Goal: Information Seeking & Learning: Learn about a topic

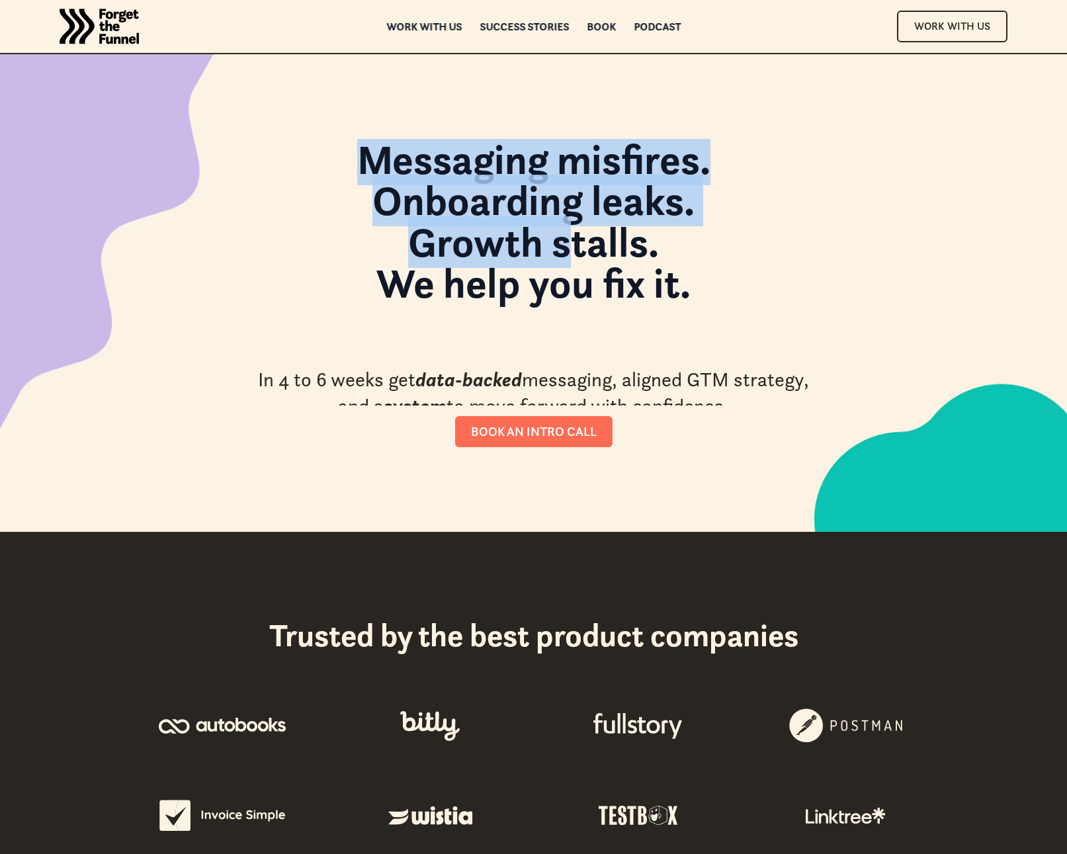
drag, startPoint x: 432, startPoint y: 169, endPoint x: 586, endPoint y: 246, distance: 172.2
click at [586, 246] on div "Messaging misfires. Onboarding leaks. Growth stalls. We help you fix it. In 4 t…" at bounding box center [534, 293] width 695 height 478
drag, startPoint x: 509, startPoint y: 328, endPoint x: 668, endPoint y: 390, distance: 170.8
click at [654, 418] on div "Messaging misfires. Onboarding leaks. Growth stalls. We help you fix it. In 4 t…" at bounding box center [534, 293] width 562 height 308
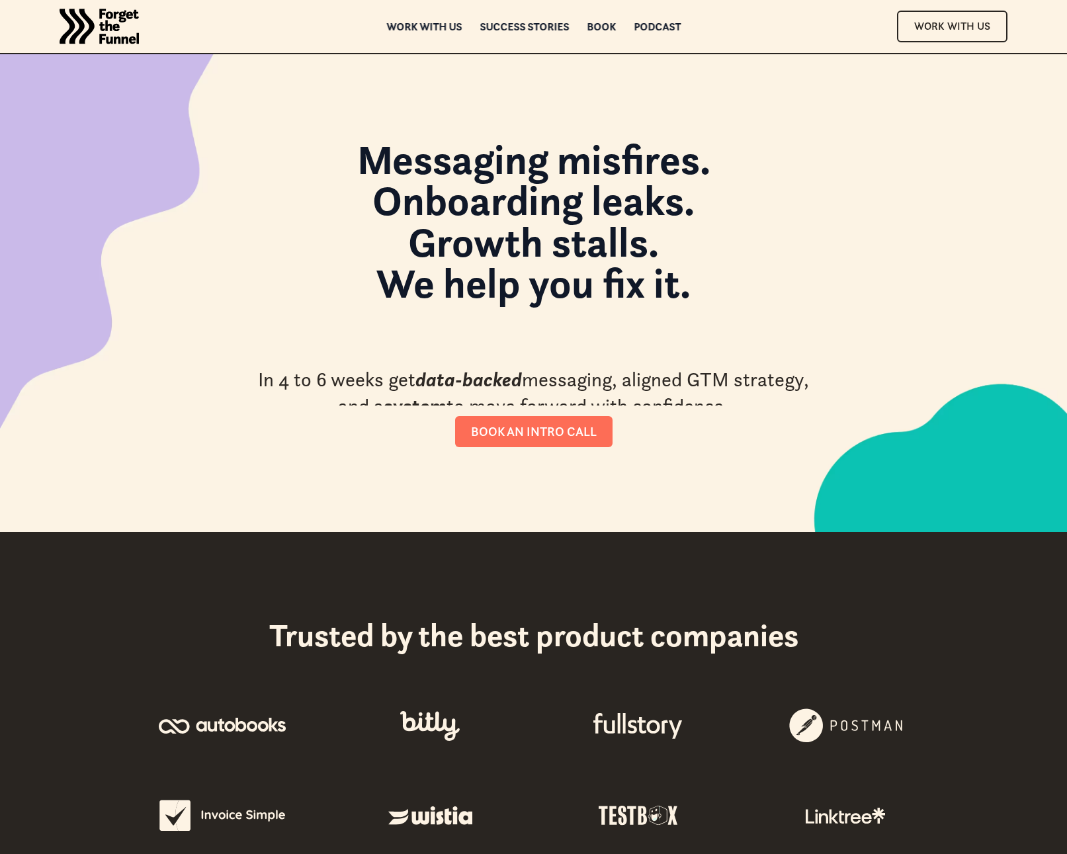
click at [672, 382] on div "In 4 to 6 weeks get data-backed messaging, aligned GTM strategy, and a system t…" at bounding box center [534, 394] width 562 height 54
click at [672, 388] on div "In 4 to 6 weeks get data-backed messaging, aligned GTM strategy, and a system t…" at bounding box center [534, 394] width 562 height 54
click at [672, 390] on div "In 4 to 6 weeks get data-backed messaging, aligned GTM strategy, and a system t…" at bounding box center [534, 394] width 562 height 54
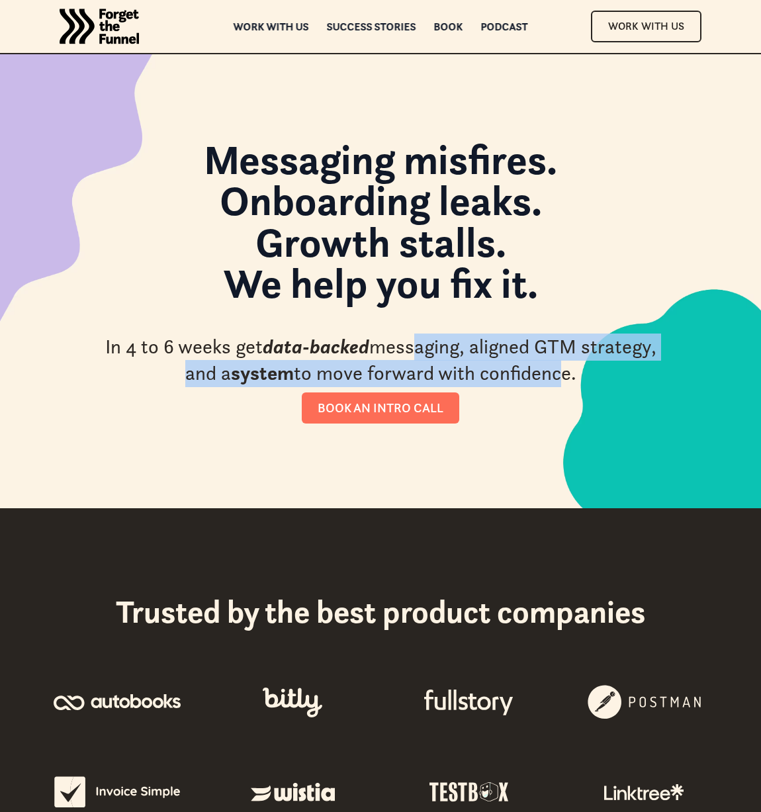
drag, startPoint x: 591, startPoint y: 371, endPoint x: 431, endPoint y: 361, distance: 160.5
click at [431, 359] on div "In 4 to 6 weeks get data-backed messaging, aligned GTM strategy, and a system t…" at bounding box center [380, 360] width 562 height 54
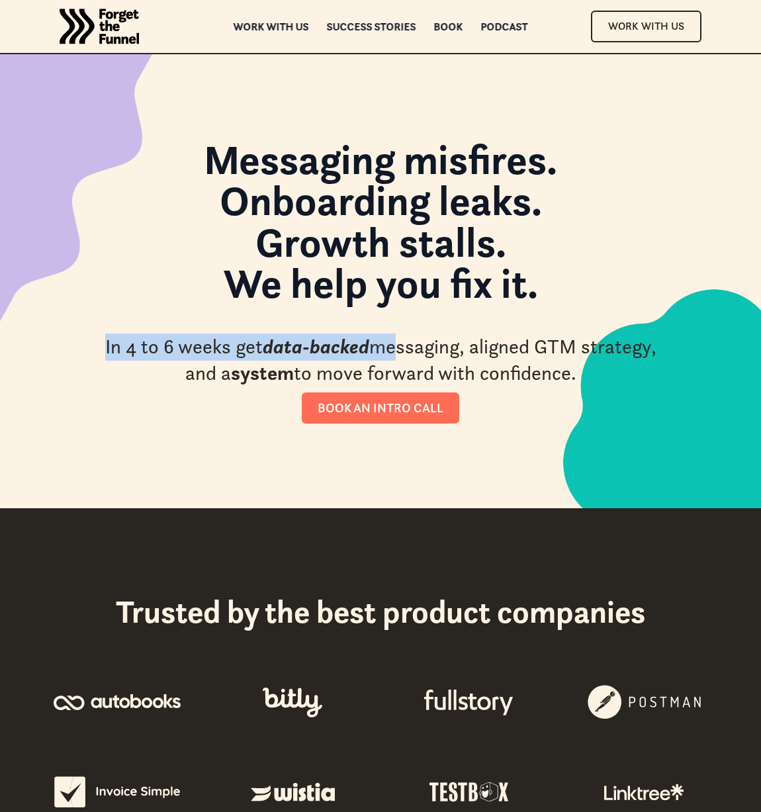
drag, startPoint x: 427, startPoint y: 330, endPoint x: 392, endPoint y: 140, distance: 192.3
click at [425, 320] on div "Messaging misfires. Onboarding leaks. Growth stalls. We help you fix it. In 4 t…" at bounding box center [380, 281] width 562 height 285
click at [122, 19] on img "home" at bounding box center [99, 26] width 79 height 53
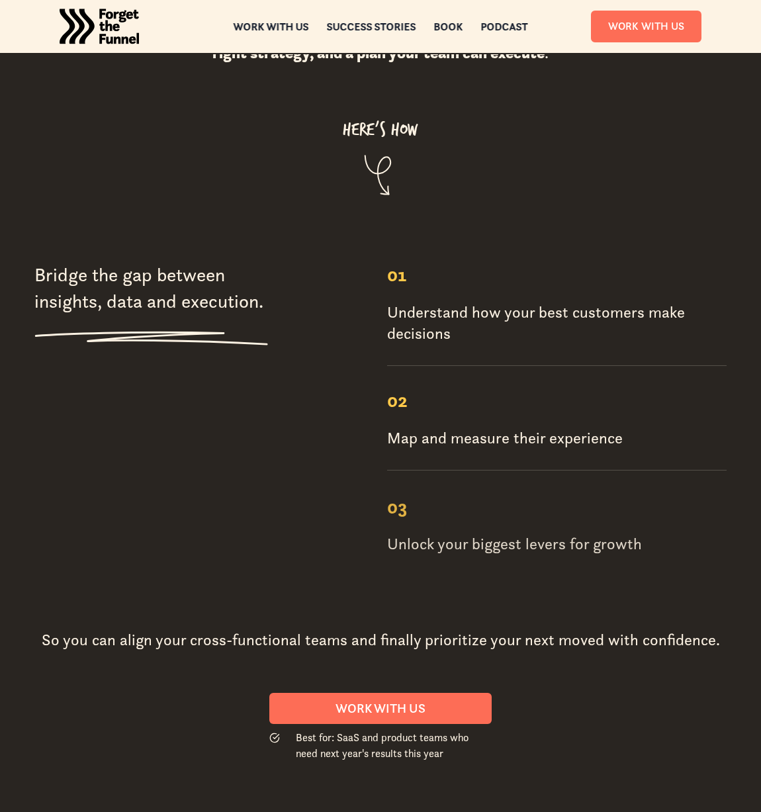
scroll to position [1871, 0]
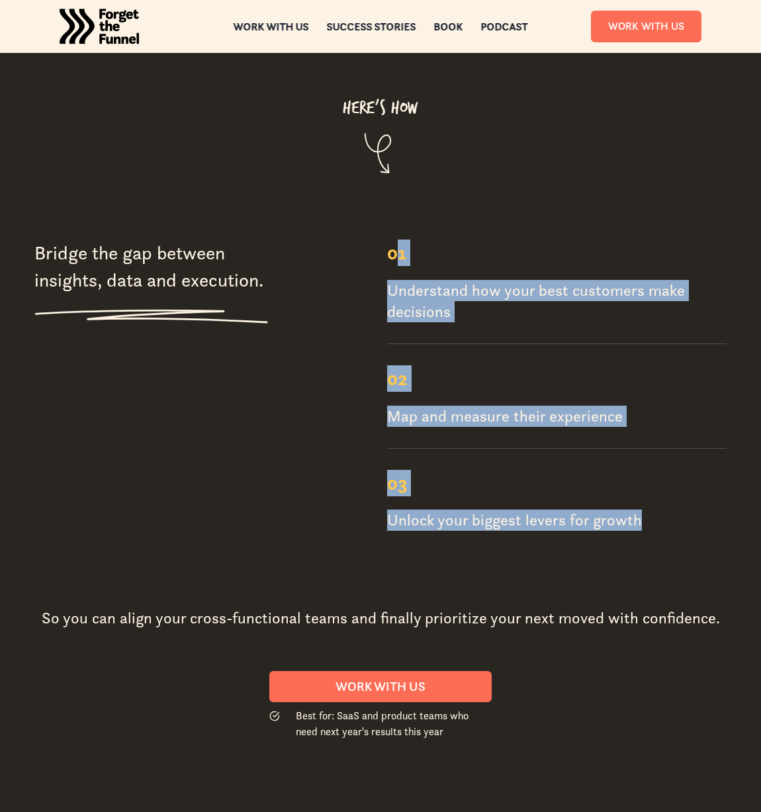
drag, startPoint x: 392, startPoint y: 193, endPoint x: 681, endPoint y: 486, distance: 411.3
click at [680, 486] on div "01 Understand how your best customers make decisions 02 Map and measure their e…" at bounding box center [556, 407] width 339 height 334
click at [681, 485] on div "03 Unlock your biggest levers for growth" at bounding box center [556, 501] width 339 height 104
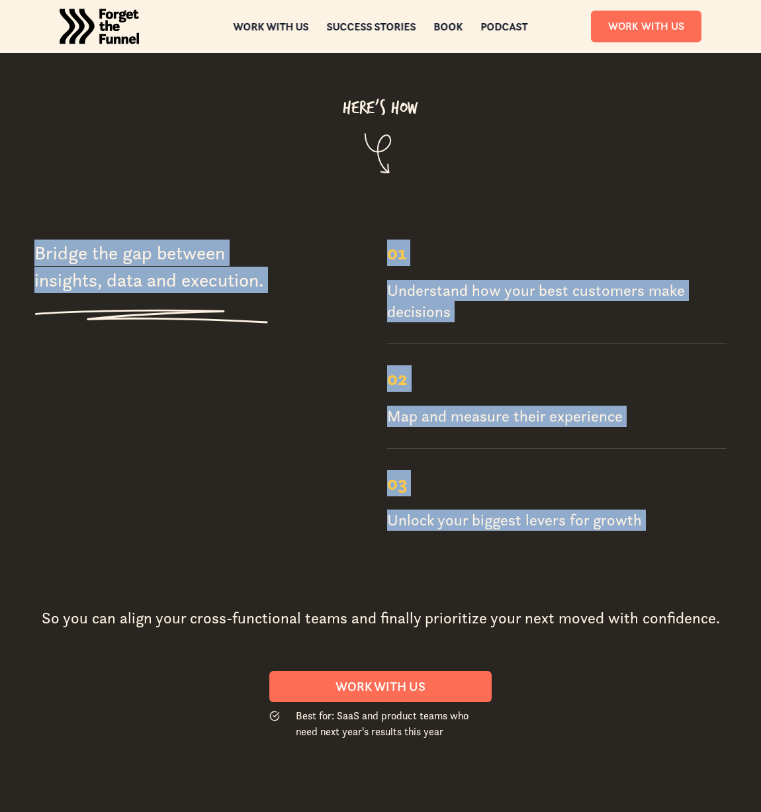
drag, startPoint x: 655, startPoint y: 449, endPoint x: 373, endPoint y: 167, distance: 399.1
click at [373, 218] on div "Bridge the gap between insights, data and execution. 01 Understand how your bes…" at bounding box center [380, 520] width 761 height 605
drag, startPoint x: 373, startPoint y: 171, endPoint x: 697, endPoint y: 464, distance: 436.6
click at [697, 464] on div "Bridge the gap between insights, data and execution. 01 Understand how your bes…" at bounding box center [380, 520] width 761 height 605
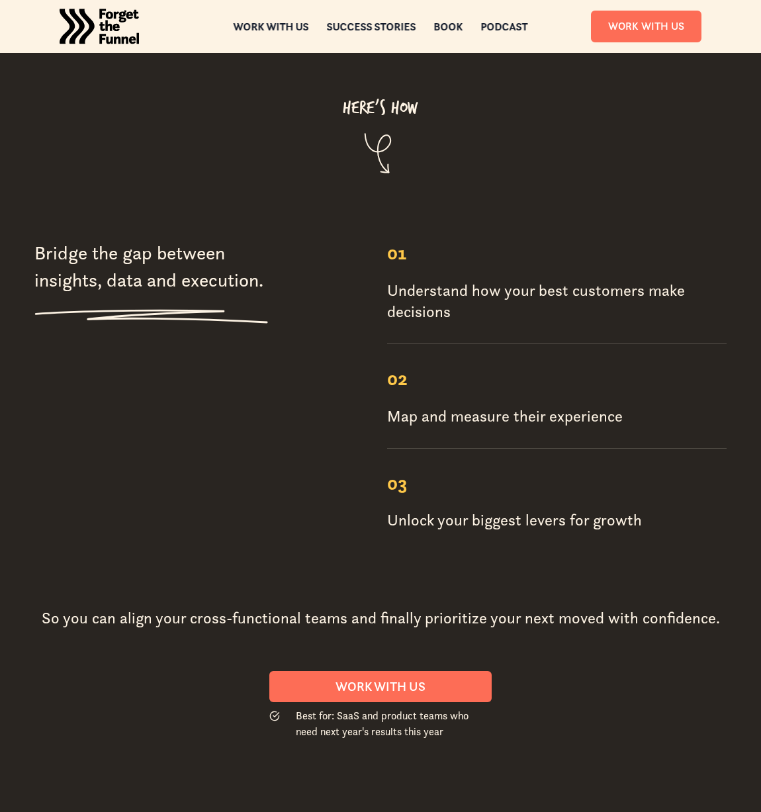
click at [697, 464] on div "03 Unlock your biggest levers for growth" at bounding box center [556, 501] width 339 height 104
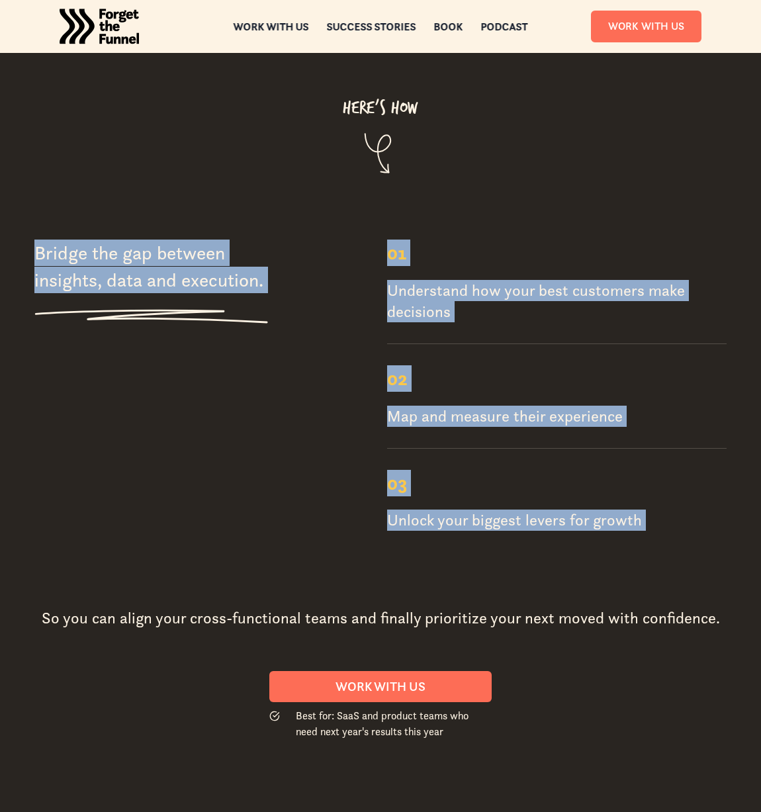
drag, startPoint x: 697, startPoint y: 464, endPoint x: 289, endPoint y: 153, distance: 512.7
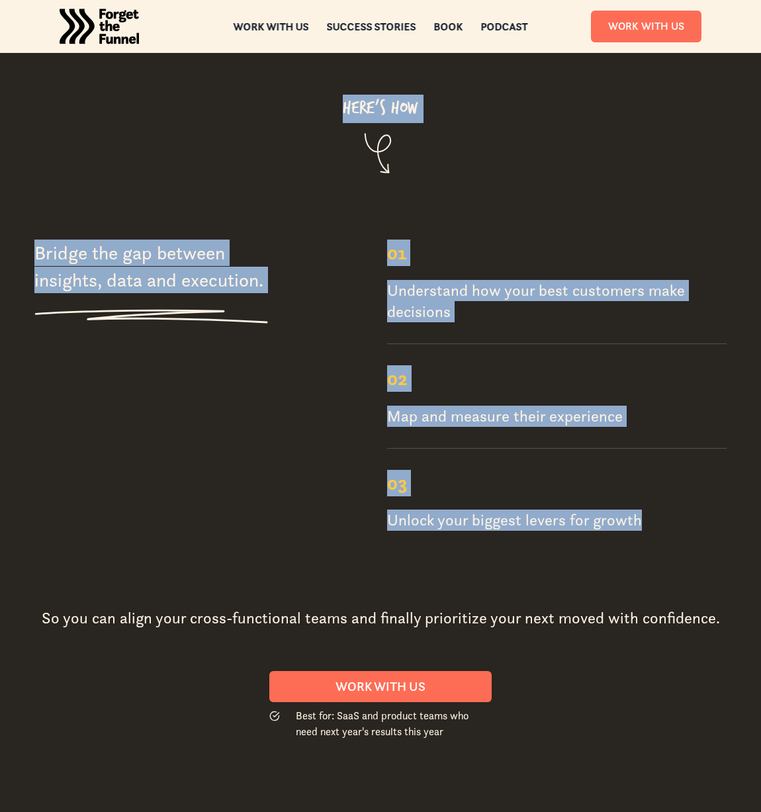
drag, startPoint x: 307, startPoint y: 186, endPoint x: 689, endPoint y: 476, distance: 480.3
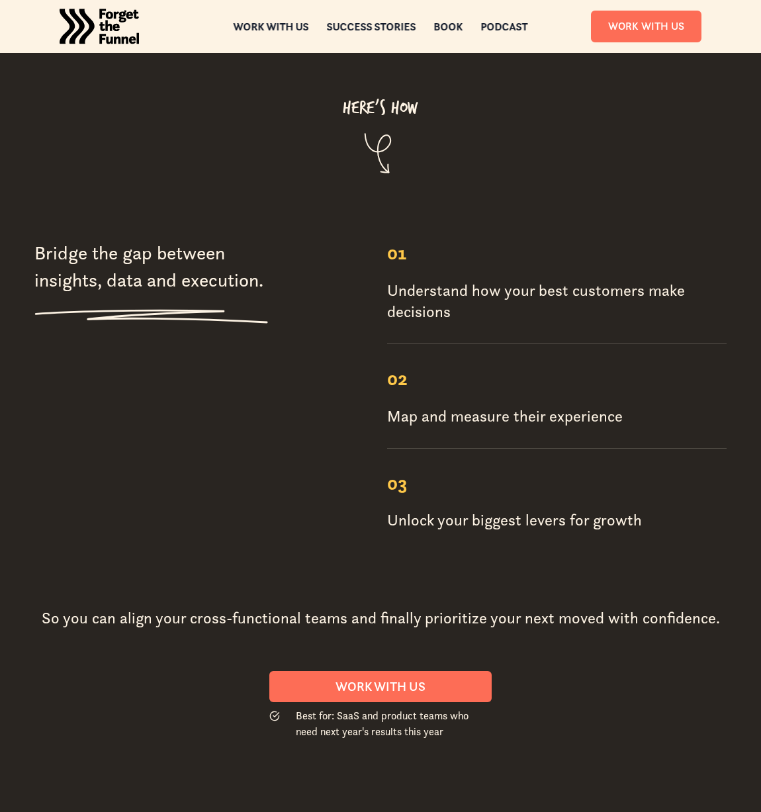
click at [729, 492] on div "Bridge the gap between insights, data and execution. 01 Understand how your bes…" at bounding box center [380, 490] width 761 height 500
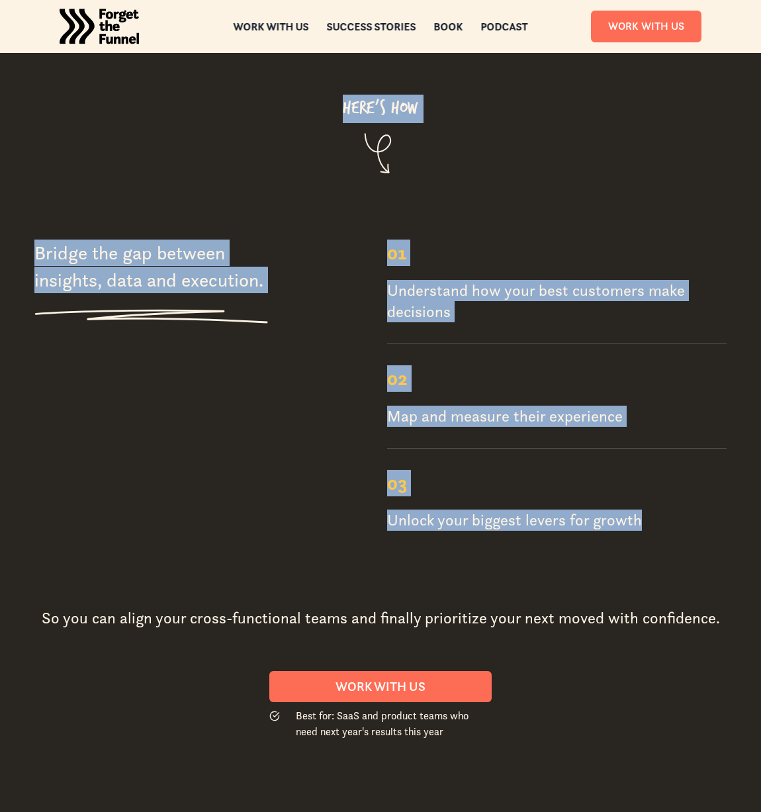
drag, startPoint x: 678, startPoint y: 474, endPoint x: 255, endPoint y: 85, distance: 574.6
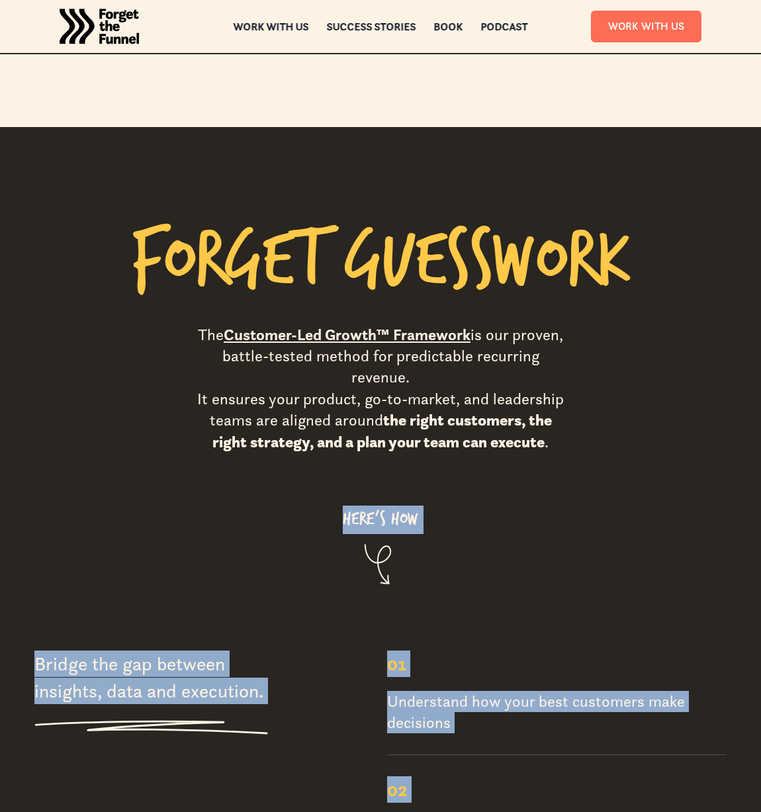
scroll to position [1462, 0]
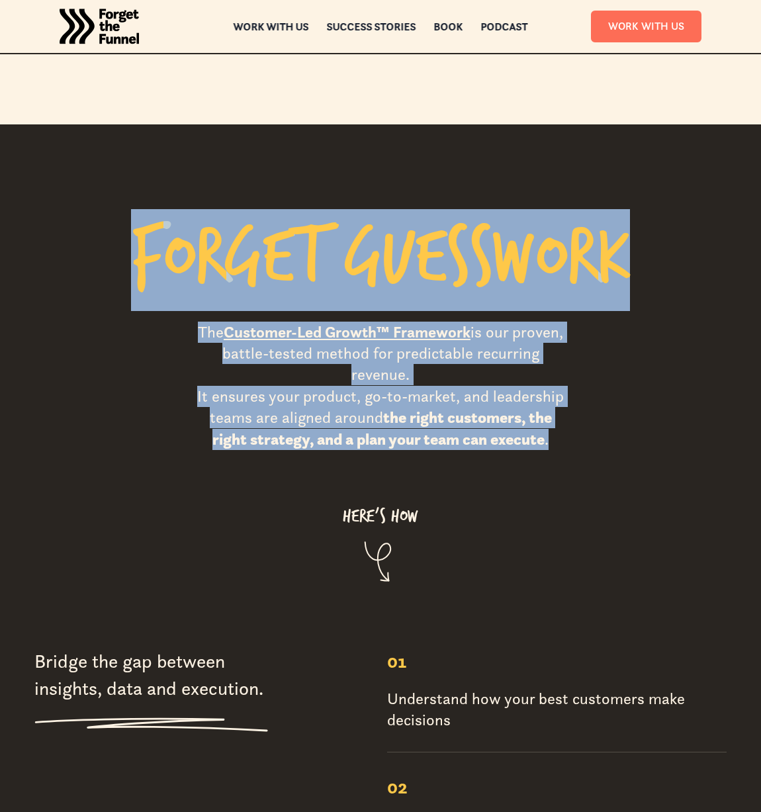
drag, startPoint x: 563, startPoint y: 373, endPoint x: 95, endPoint y: 186, distance: 503.9
click at [91, 209] on div "F o r g e t G u e s s w o r k The Customer-Led Growth™ Framework is our proven,…" at bounding box center [380, 396] width 692 height 375
